Goal: Browse casually: Explore the website without a specific task or goal

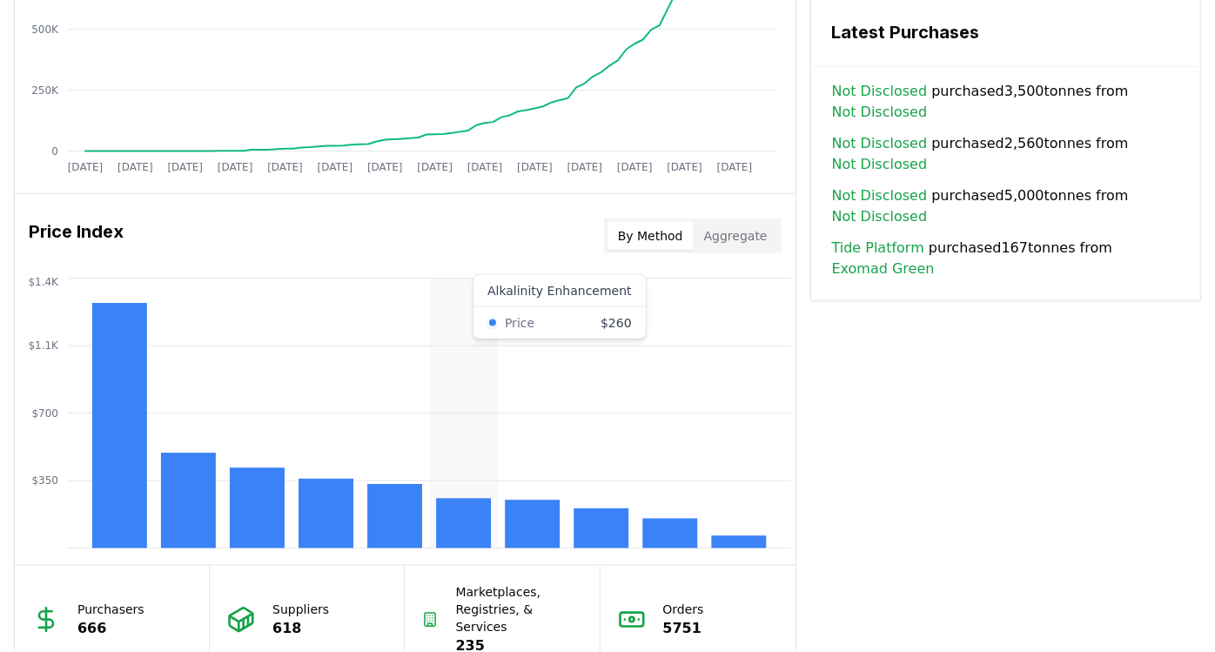
scroll to position [1353, 0]
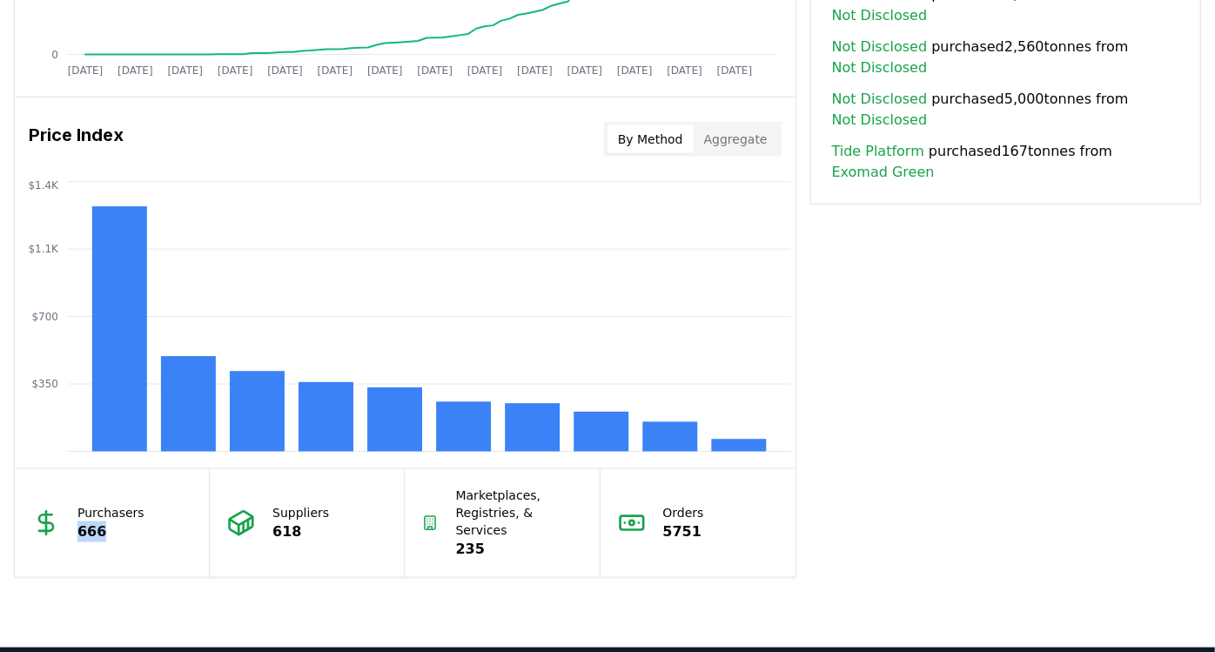
drag, startPoint x: 107, startPoint y: 532, endPoint x: 74, endPoint y: 522, distance: 34.4
click at [74, 522] on div "Purchasers 666" at bounding box center [112, 523] width 195 height 108
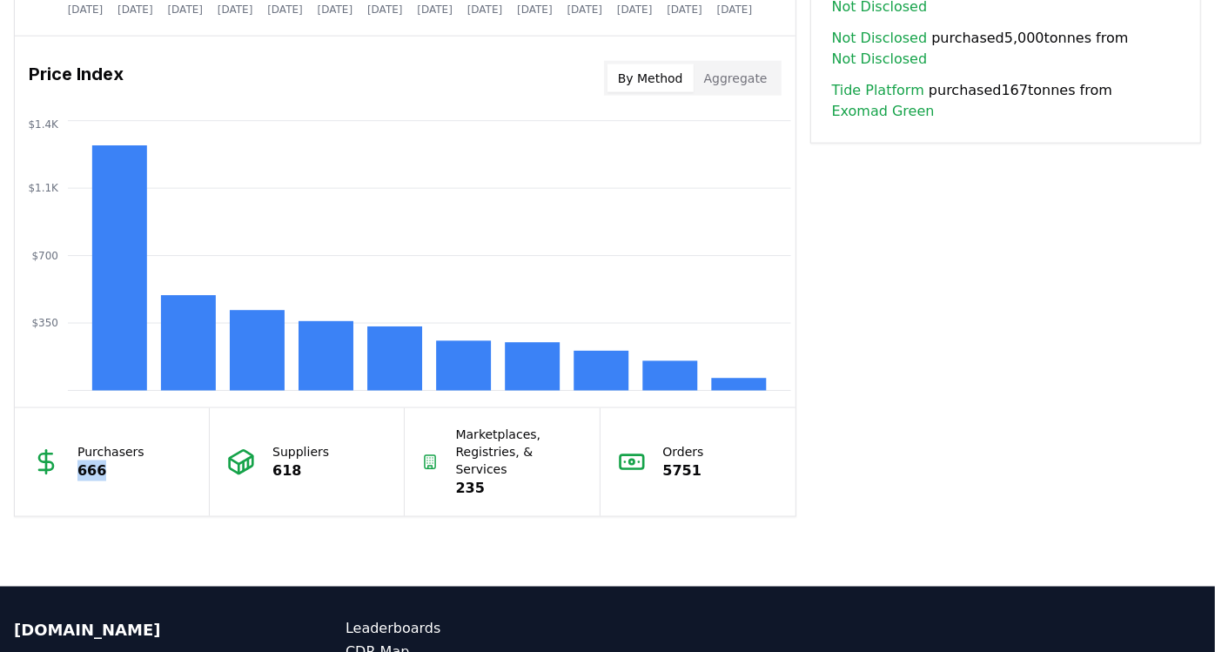
scroll to position [1546, 0]
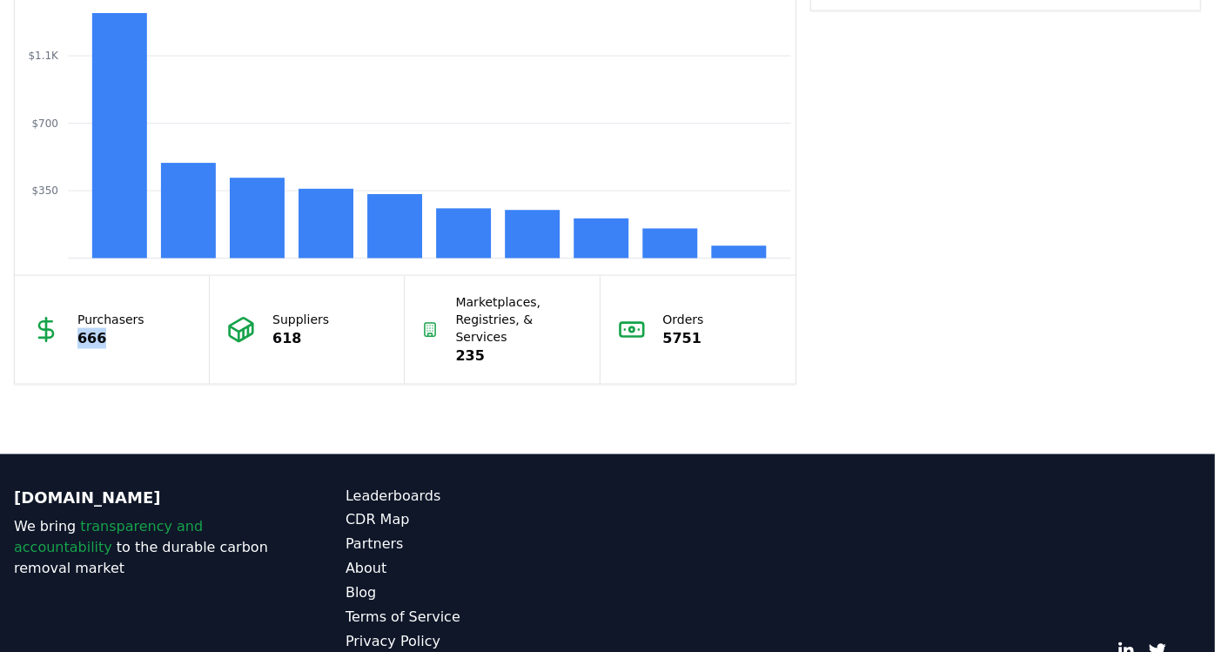
click at [109, 335] on p "666" at bounding box center [110, 338] width 67 height 21
click at [117, 328] on p "666" at bounding box center [110, 338] width 67 height 21
drag, startPoint x: 104, startPoint y: 330, endPoint x: 84, endPoint y: 325, distance: 19.6
click at [84, 328] on p "666" at bounding box center [110, 338] width 67 height 21
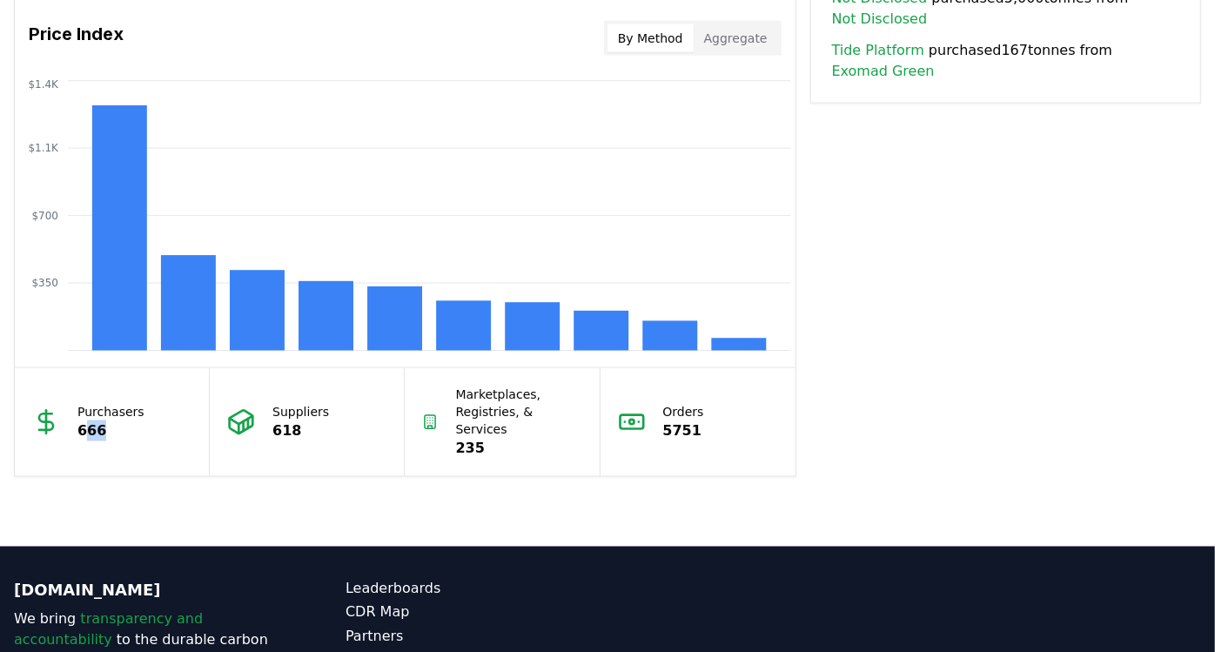
scroll to position [1414, 0]
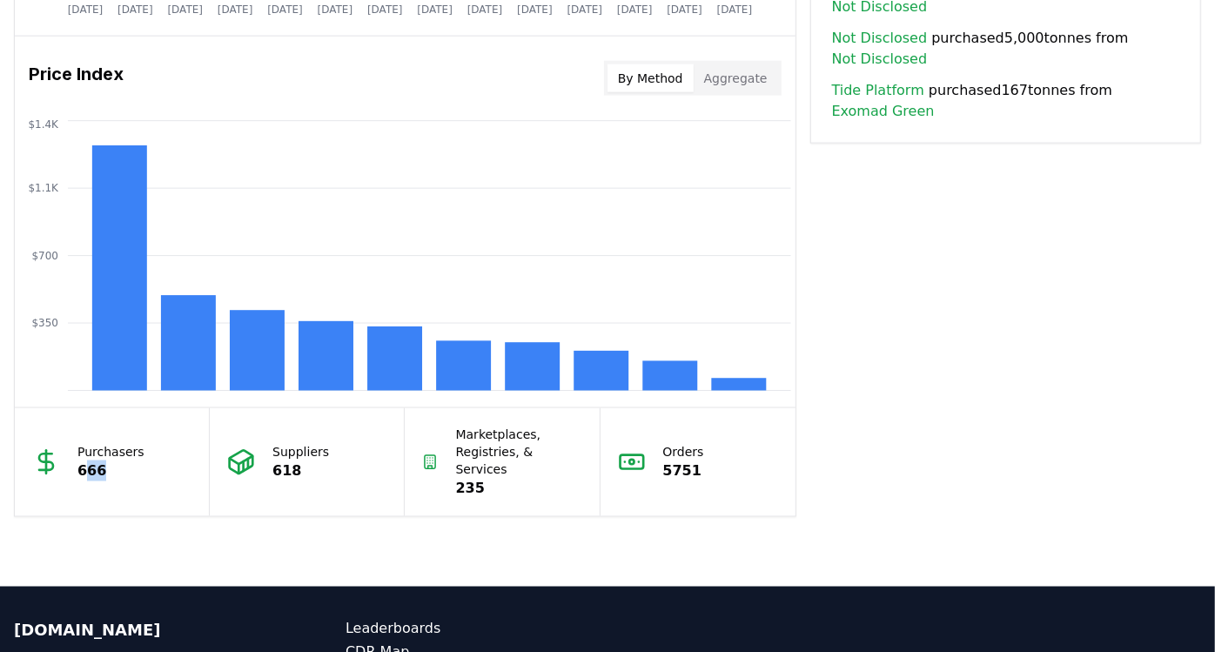
click at [124, 460] on p "666" at bounding box center [110, 470] width 67 height 21
drag, startPoint x: 117, startPoint y: 461, endPoint x: 70, endPoint y: 454, distance: 46.6
click at [70, 454] on div "Purchasers 666" at bounding box center [112, 462] width 195 height 108
drag, startPoint x: 70, startPoint y: 454, endPoint x: 119, endPoint y: 469, distance: 50.9
click at [119, 469] on p "666" at bounding box center [110, 470] width 67 height 21
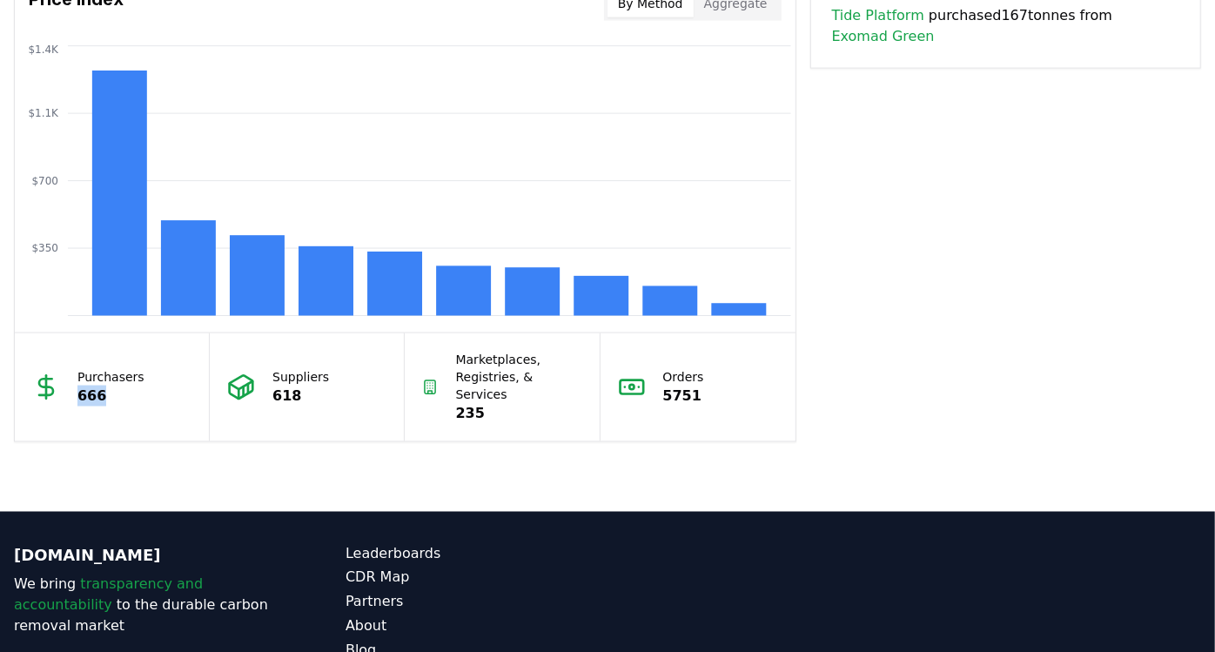
scroll to position [1511, 0]
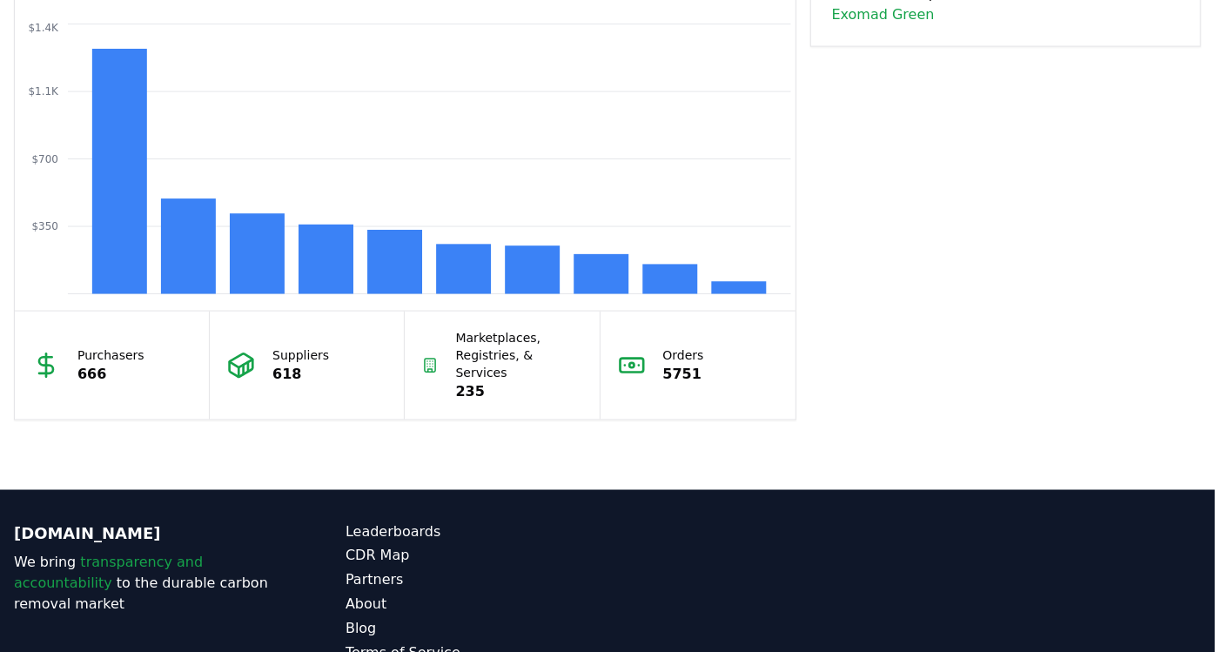
click at [123, 346] on p "Purchasers" at bounding box center [110, 354] width 67 height 17
click at [137, 345] on div "Purchasers 666" at bounding box center [112, 366] width 195 height 108
drag, startPoint x: 146, startPoint y: 345, endPoint x: 111, endPoint y: 342, distance: 35.0
click at [111, 342] on div "Purchasers 666" at bounding box center [112, 366] width 195 height 108
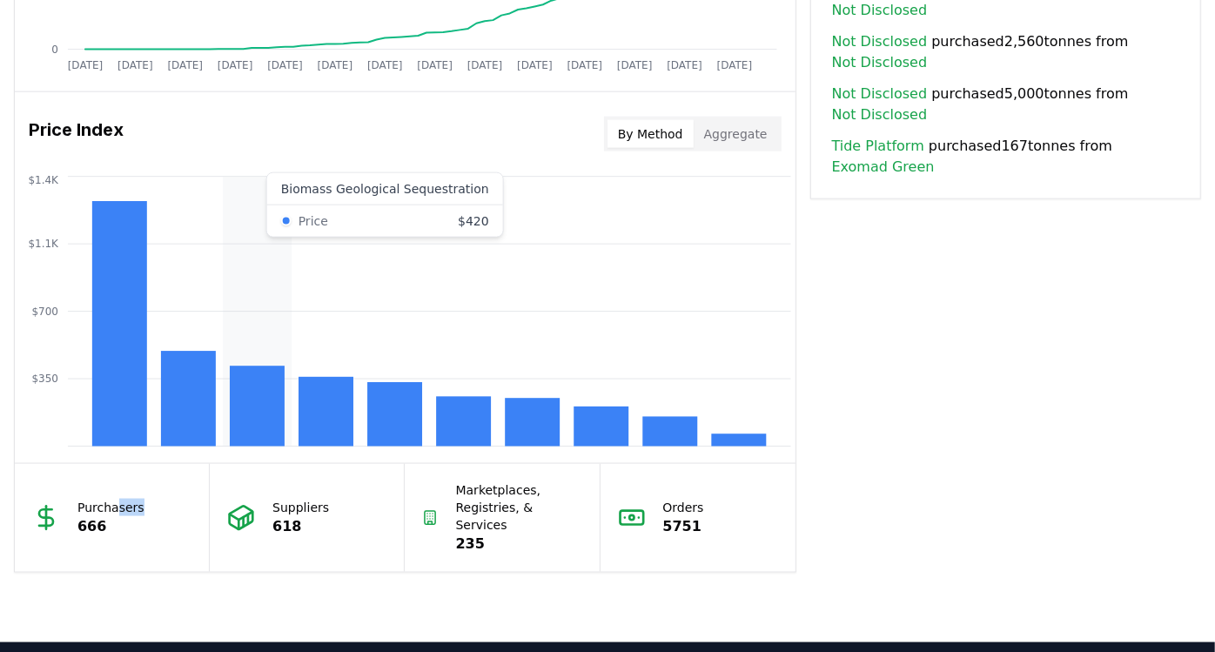
scroll to position [1220, 0]
